Goal: Navigation & Orientation: Find specific page/section

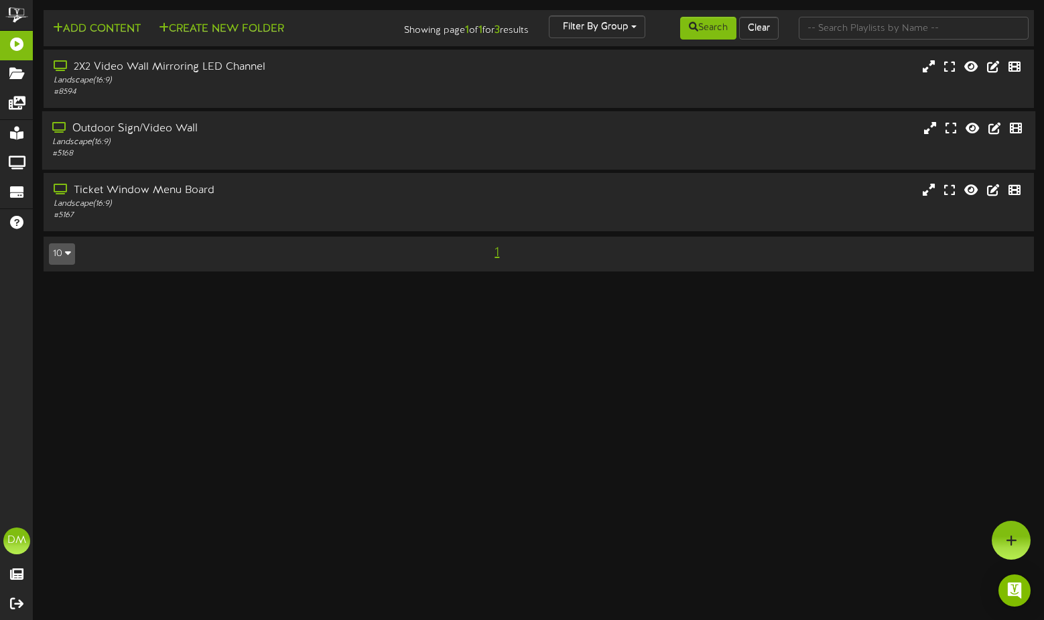
click at [112, 133] on div "Outdoor Sign/Video Wall" at bounding box center [249, 128] width 394 height 15
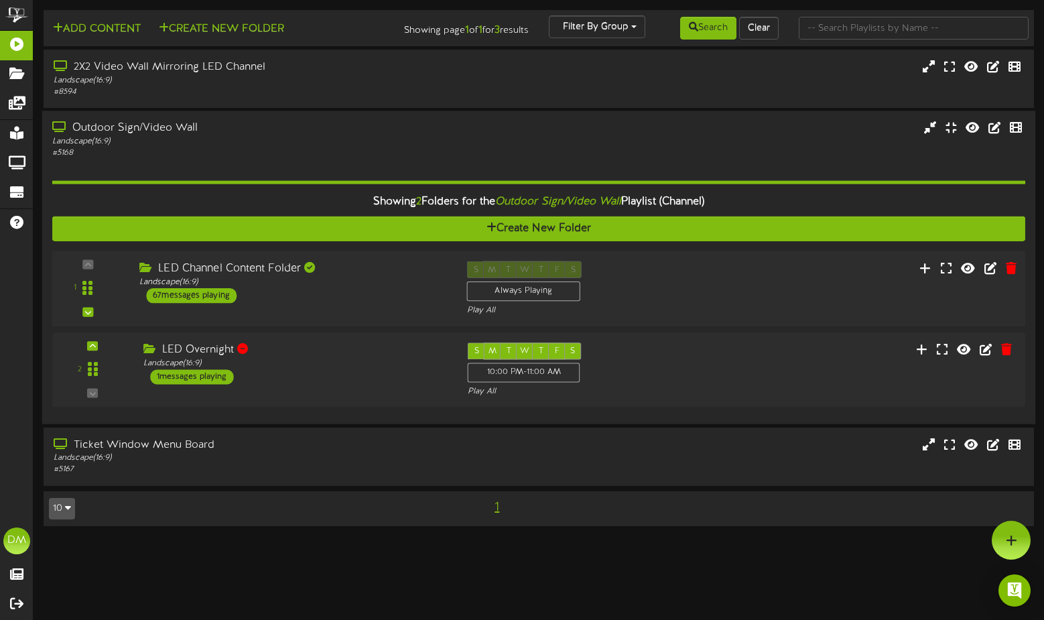
click at [287, 288] on div "LED Channel Content Folder Landscape ( 16:9 ) 67 messages playing" at bounding box center [293, 282] width 328 height 42
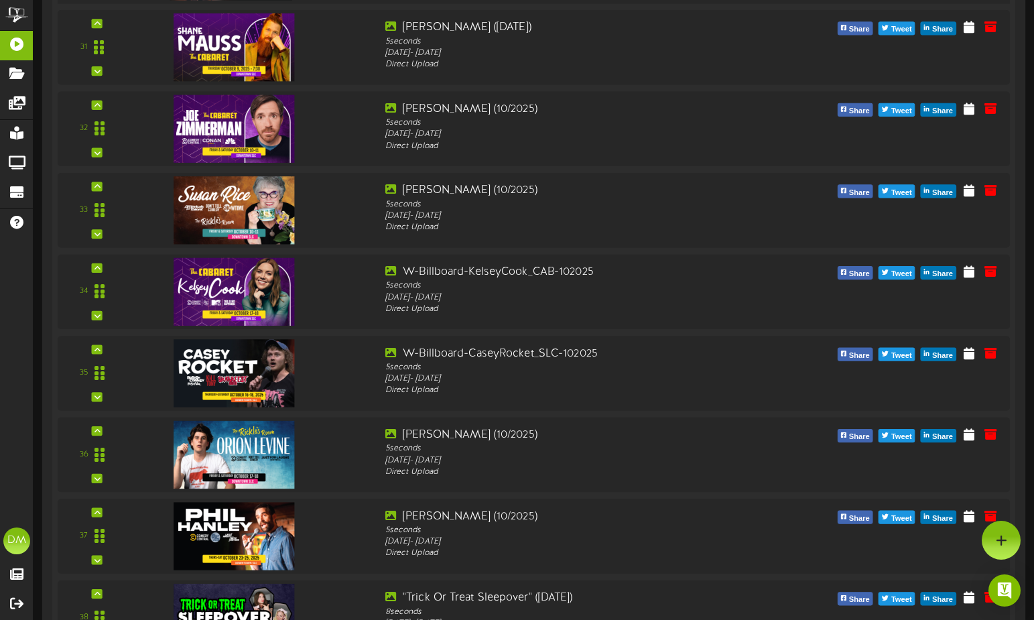
scroll to position [2555, 0]
